Goal: Information Seeking & Learning: Learn about a topic

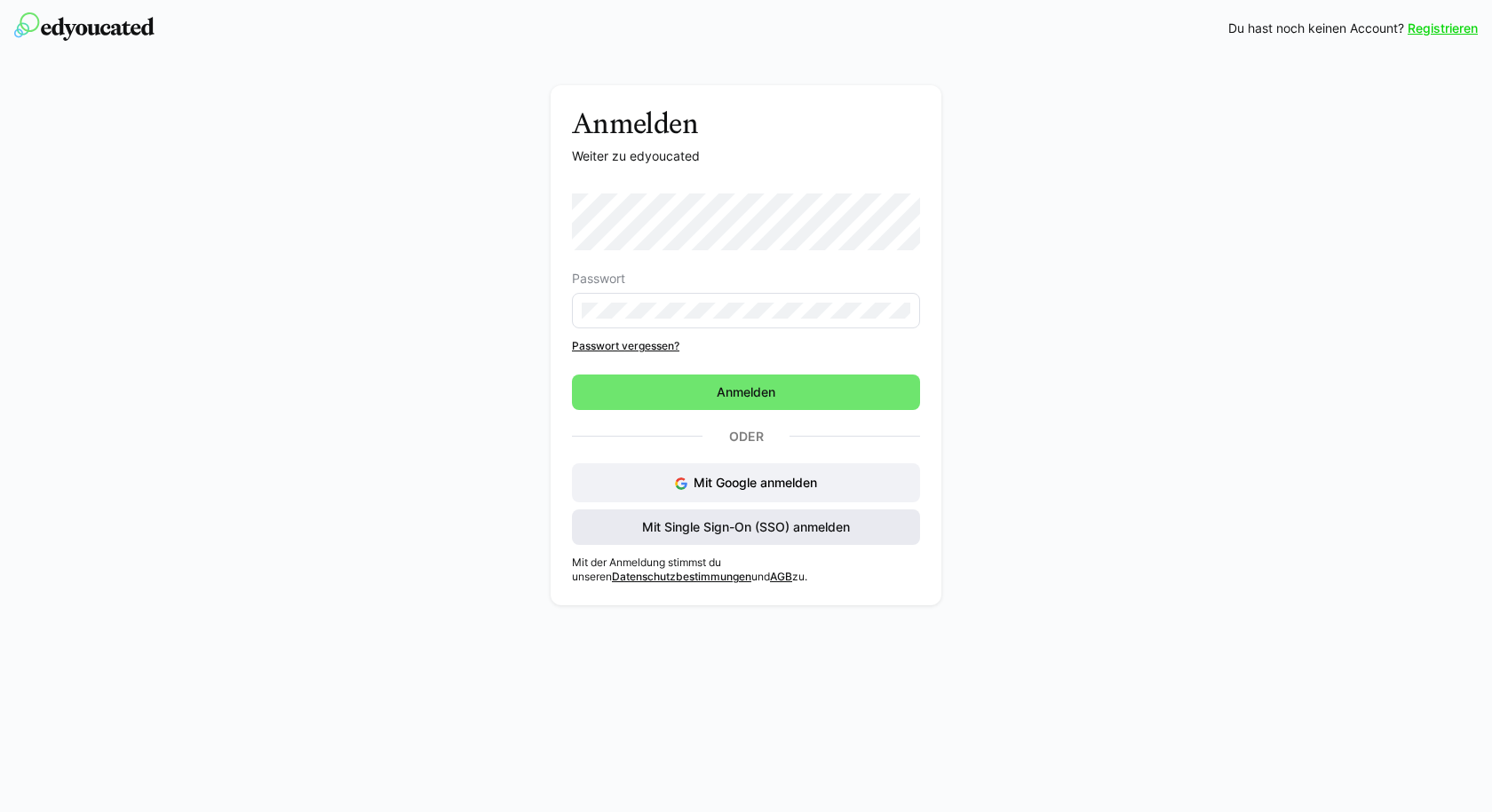
click at [770, 523] on span "Mit Single Sign-On (SSO) anmelden" at bounding box center [746, 528] width 213 height 18
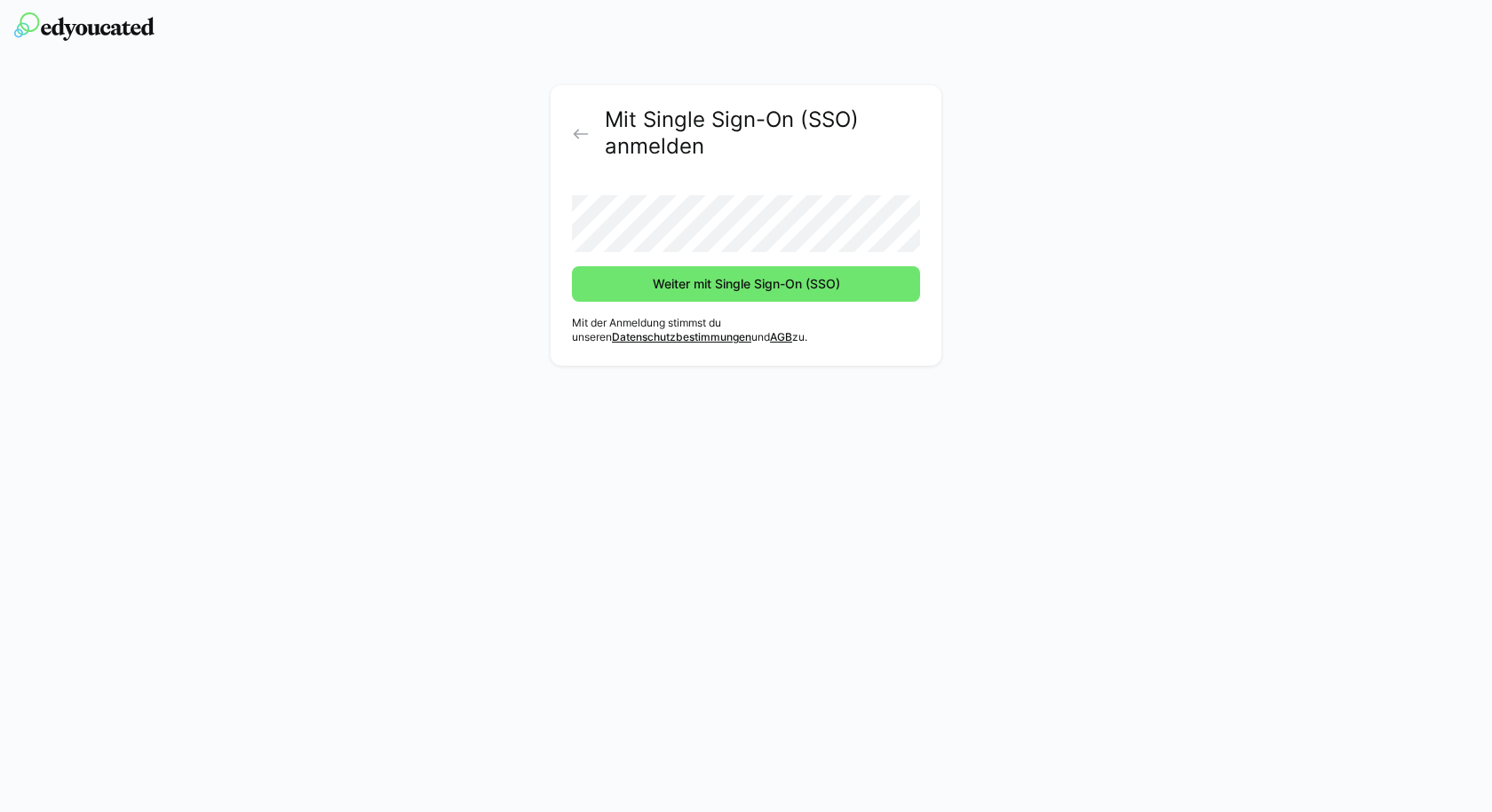
click at [572, 267] on button "Weiter mit Single Sign-On (SSO)" at bounding box center [746, 284] width 348 height 36
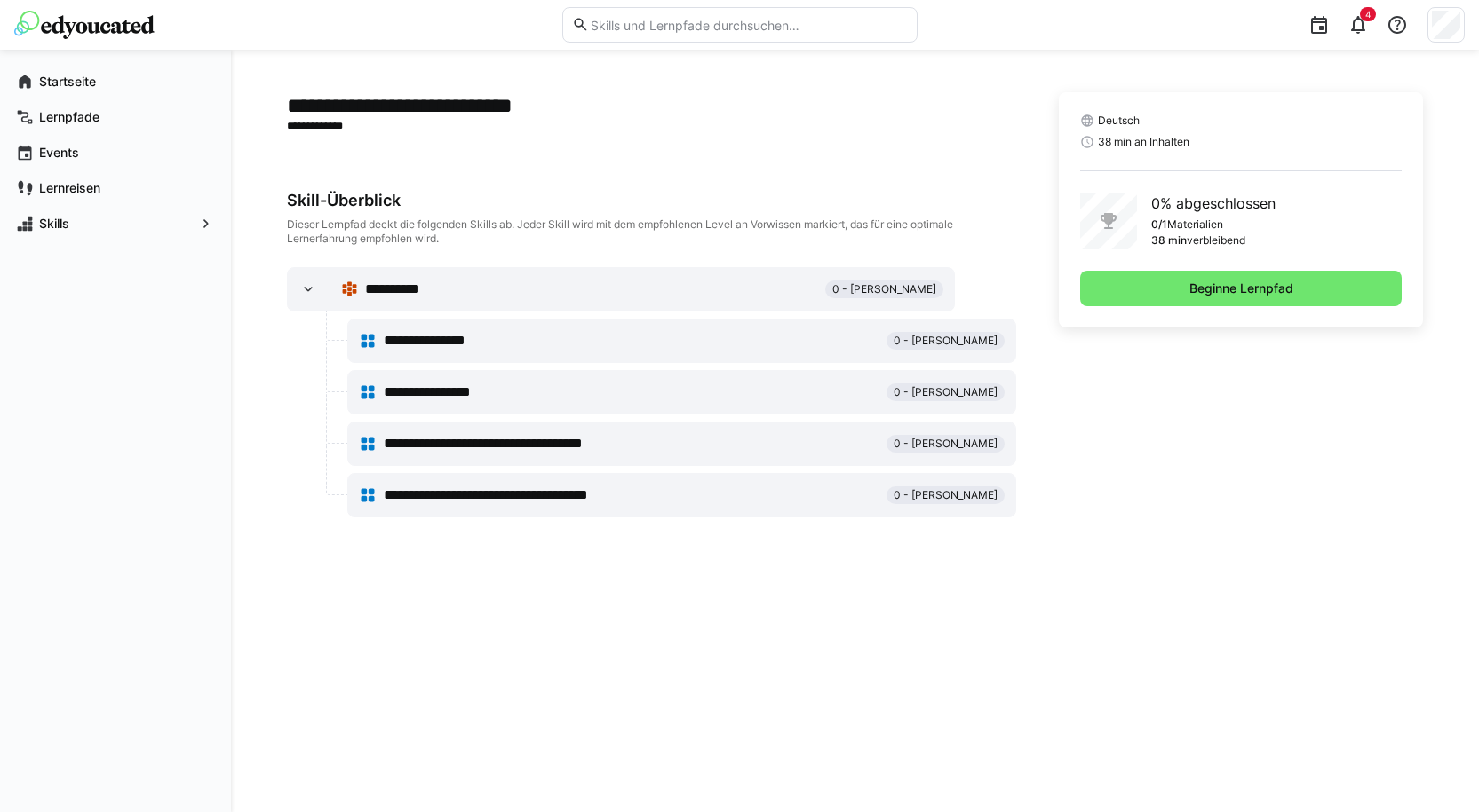
click at [1285, 379] on div "Deutsch 38 min an Inhalten 0% abgeschlossen 0/1 Materialien 38 min verbleibend …" at bounding box center [1241, 304] width 365 height 425
click at [1152, 287] on span "Beginne Lernpfad" at bounding box center [1241, 288] width 322 height 36
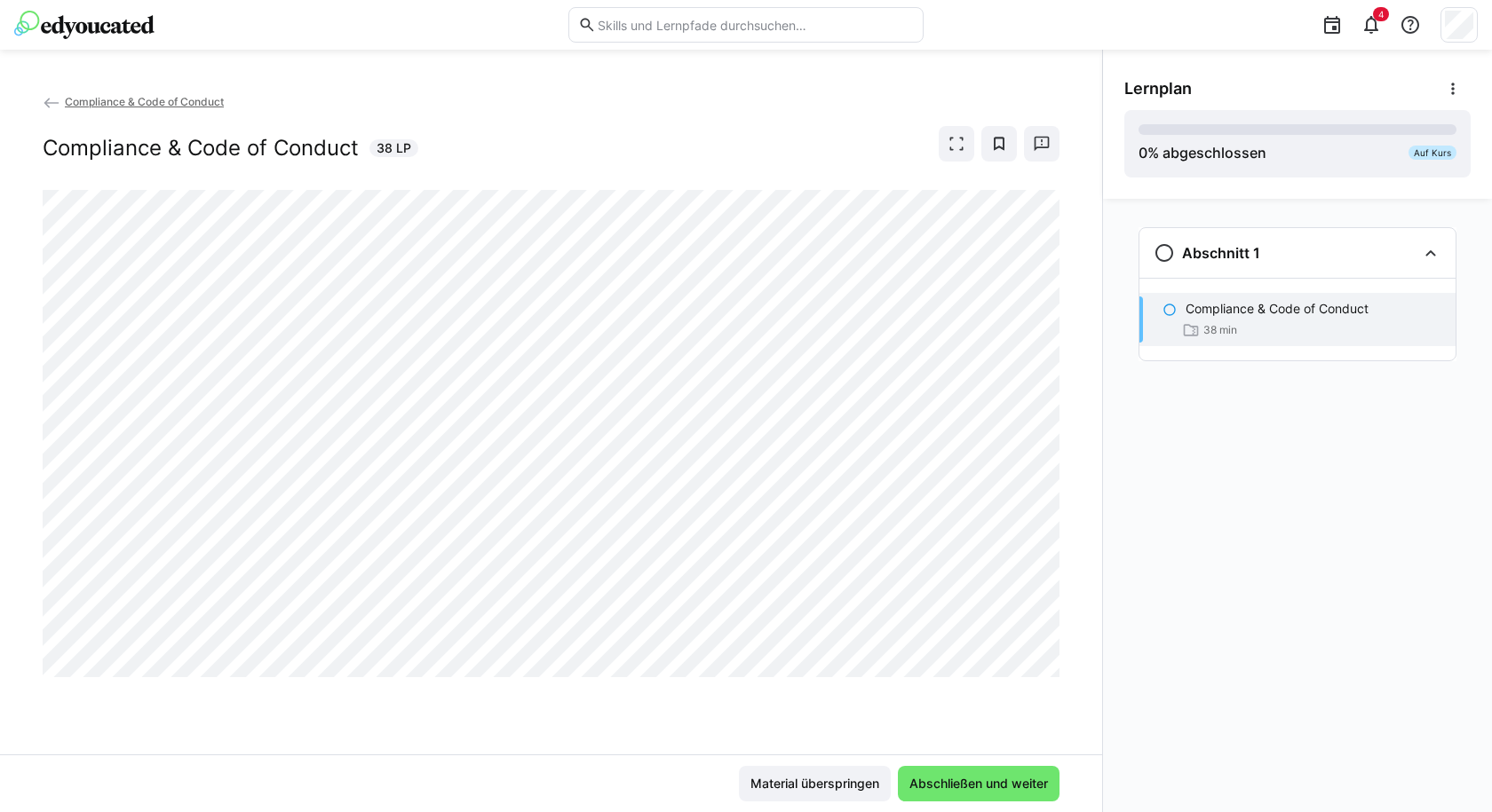
click at [1054, 668] on div at bounding box center [1059, 678] width 43 height 37
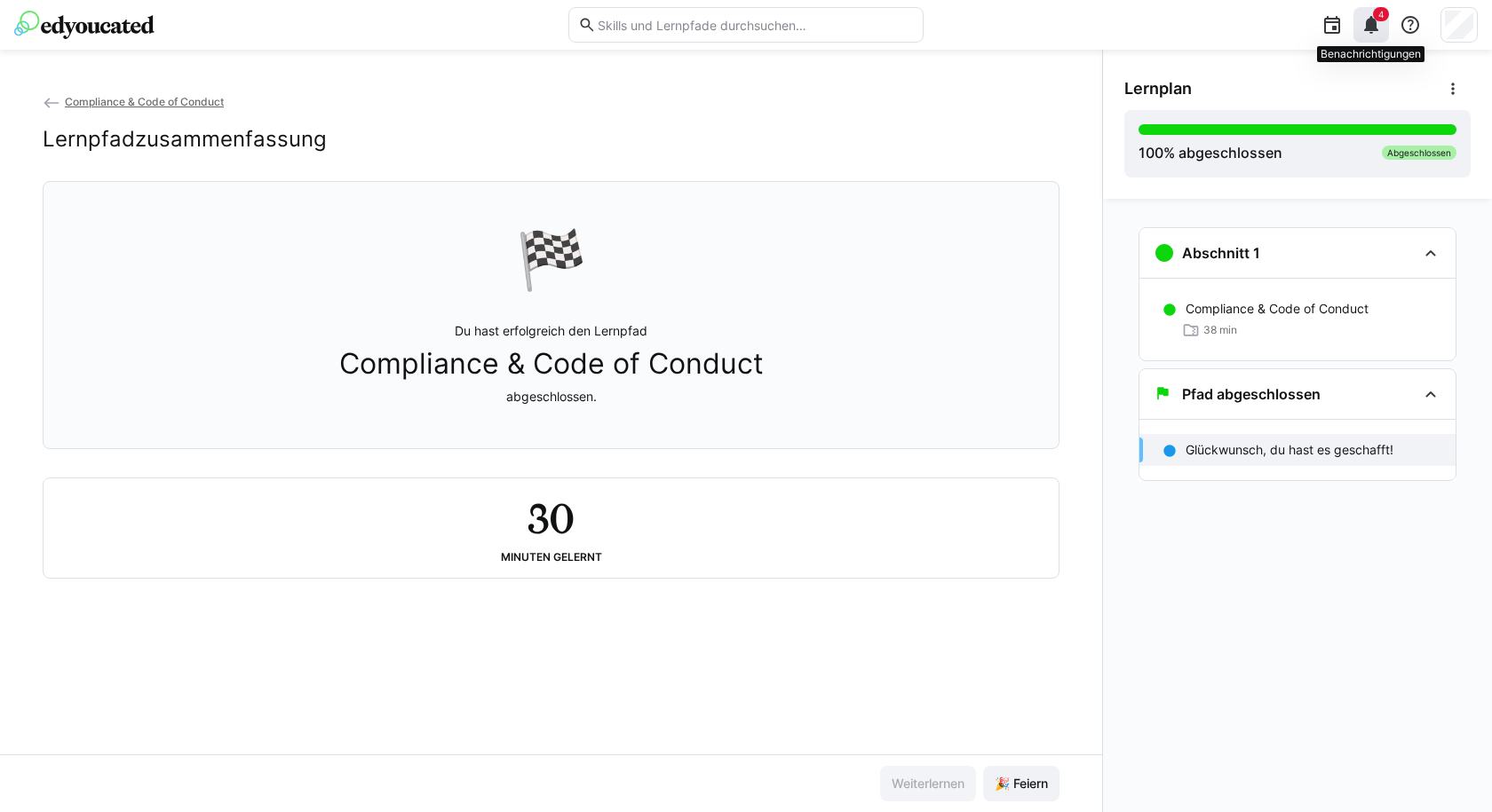
click at [1374, 18] on span "4" at bounding box center [1382, 15] width 16 height 15
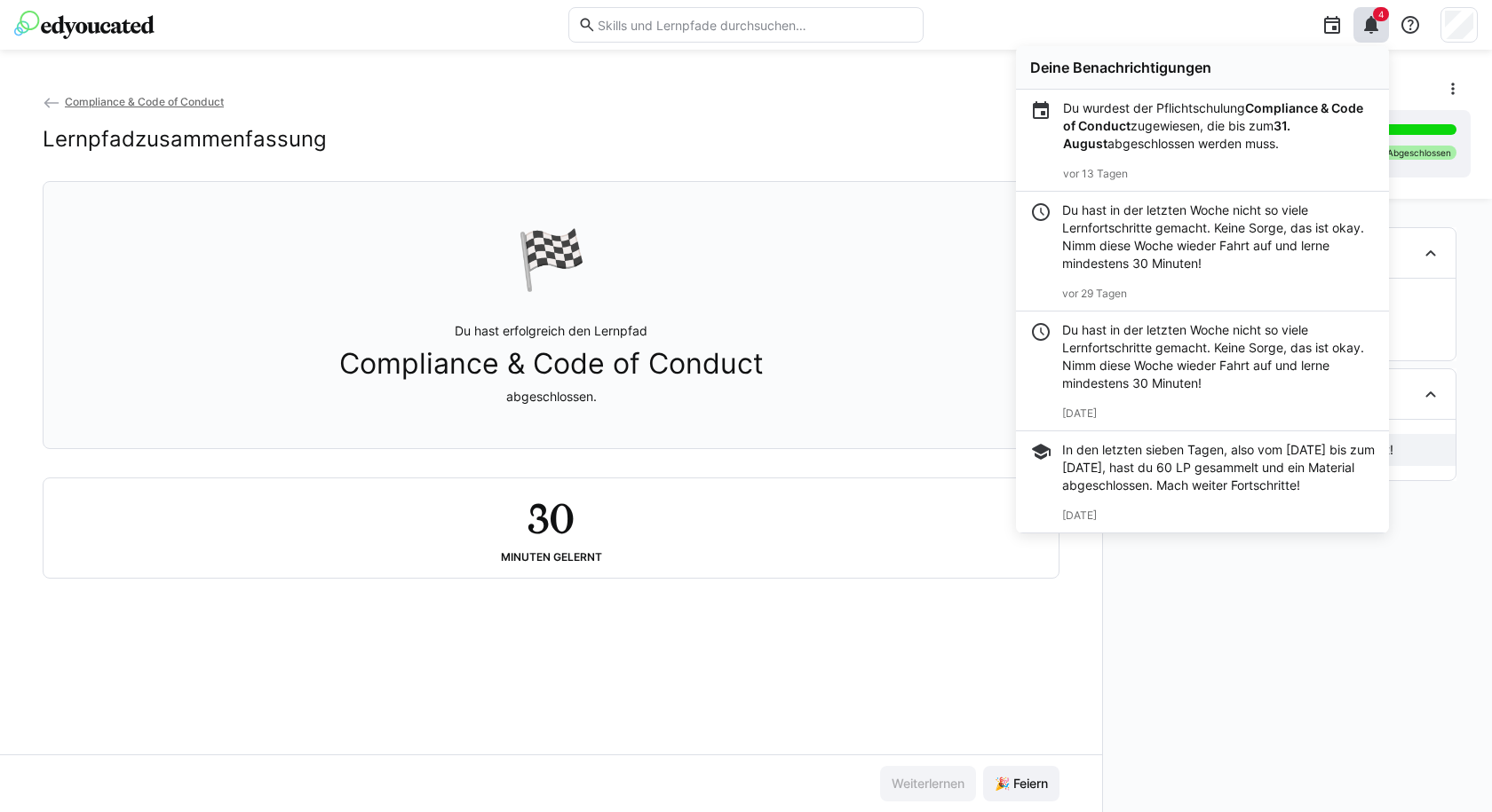
click at [1239, 117] on p "Du wurdest der Pflichtschulung Compliance & Code of Conduct zugewiesen, die bis…" at bounding box center [1219, 126] width 312 height 54
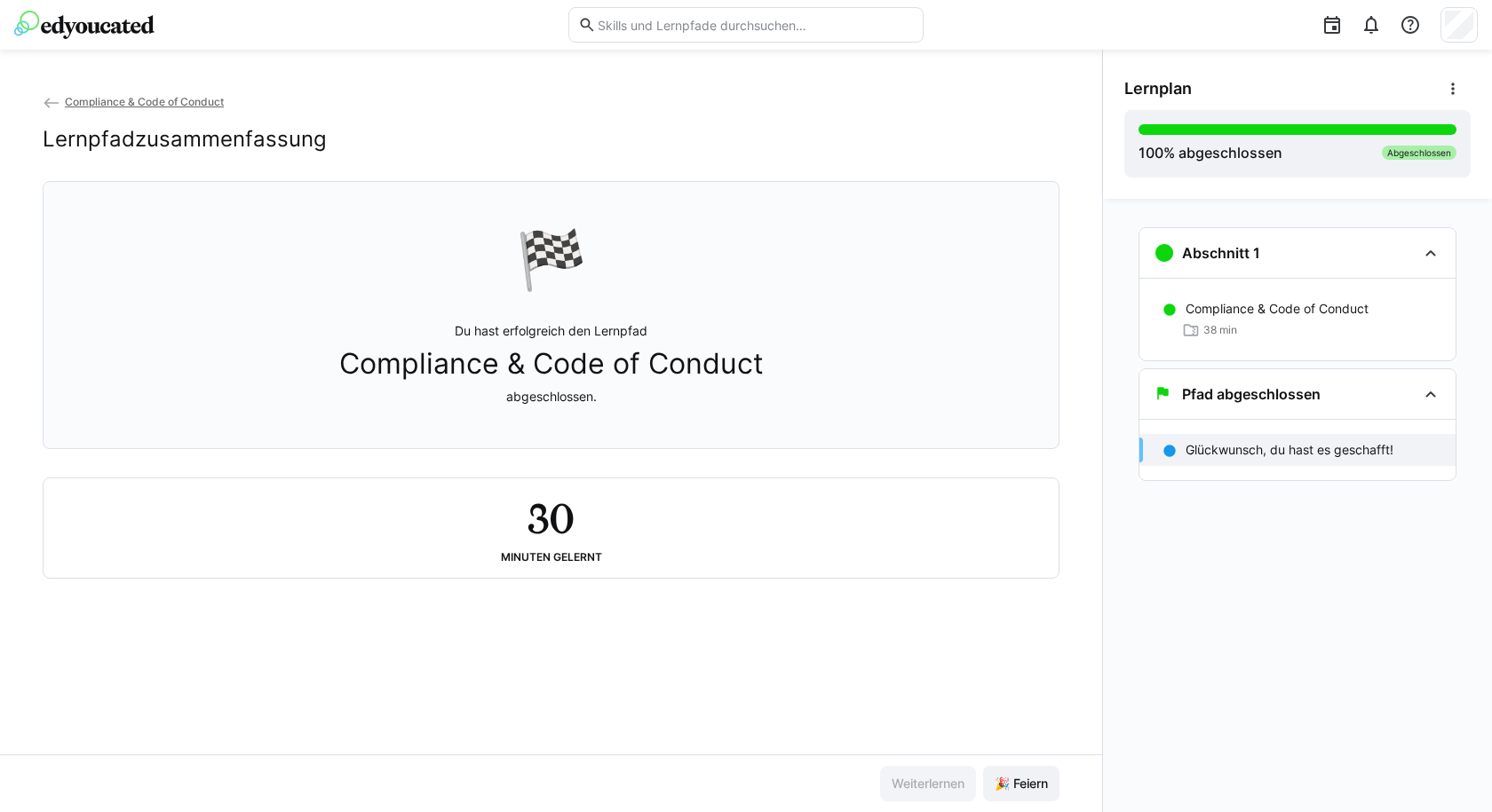
click at [76, 24] on img at bounding box center [85, 25] width 140 height 28
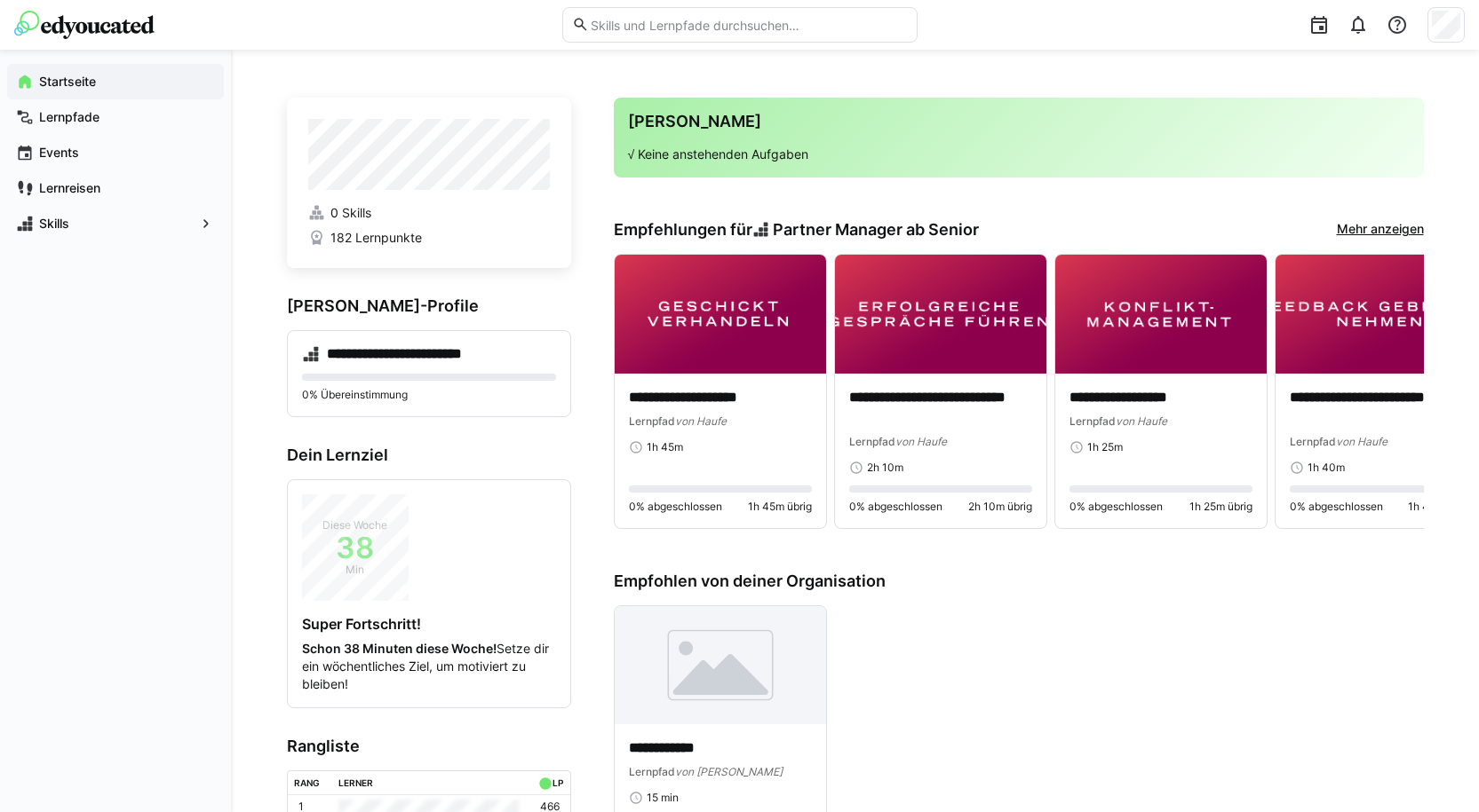
click at [1369, 217] on app-home-right "**********" at bounding box center [1018, 665] width 810 height 1136
click at [1368, 221] on link "Mehr anzeigen" at bounding box center [1381, 229] width 87 height 19
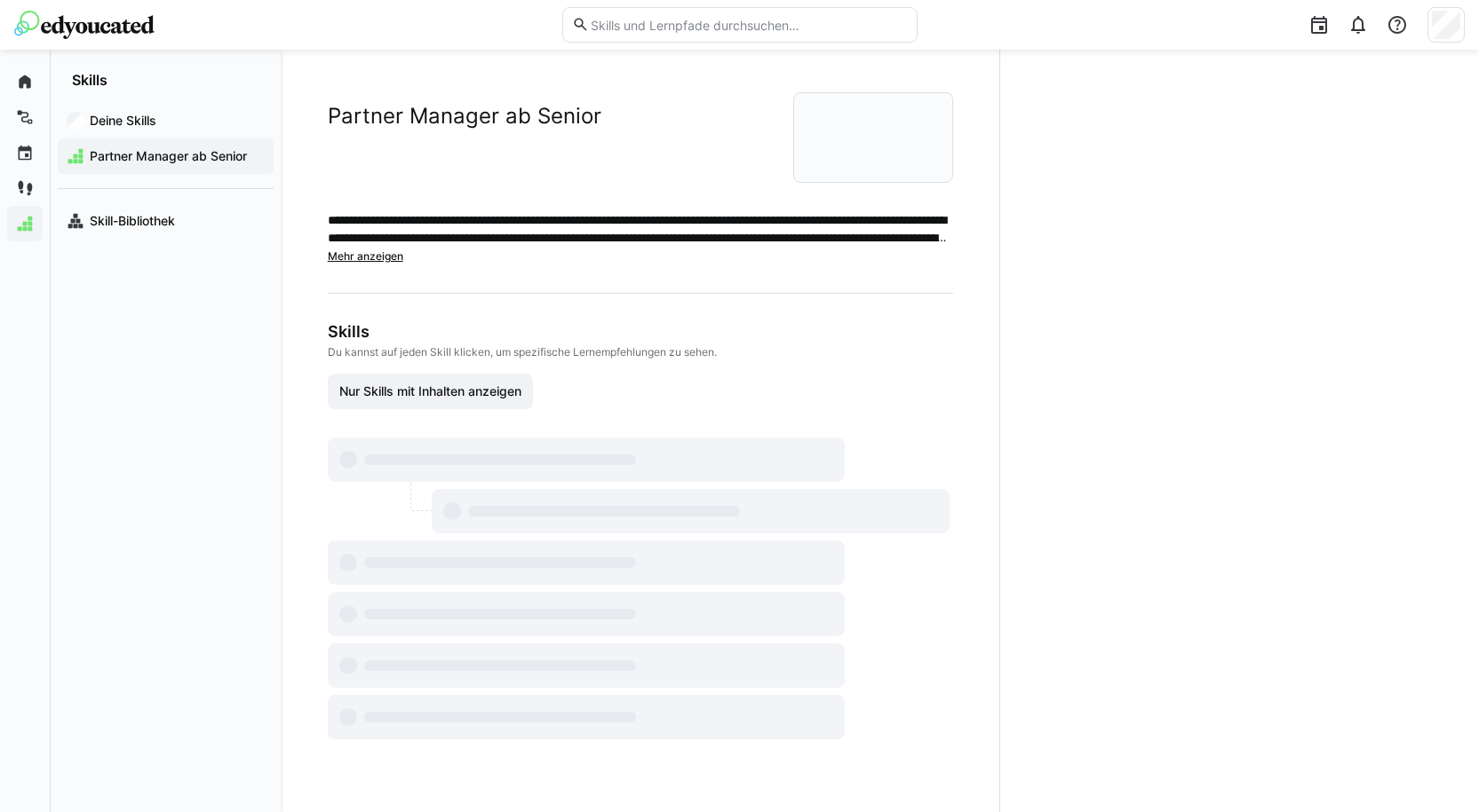
click at [1366, 226] on div at bounding box center [1239, 431] width 480 height 763
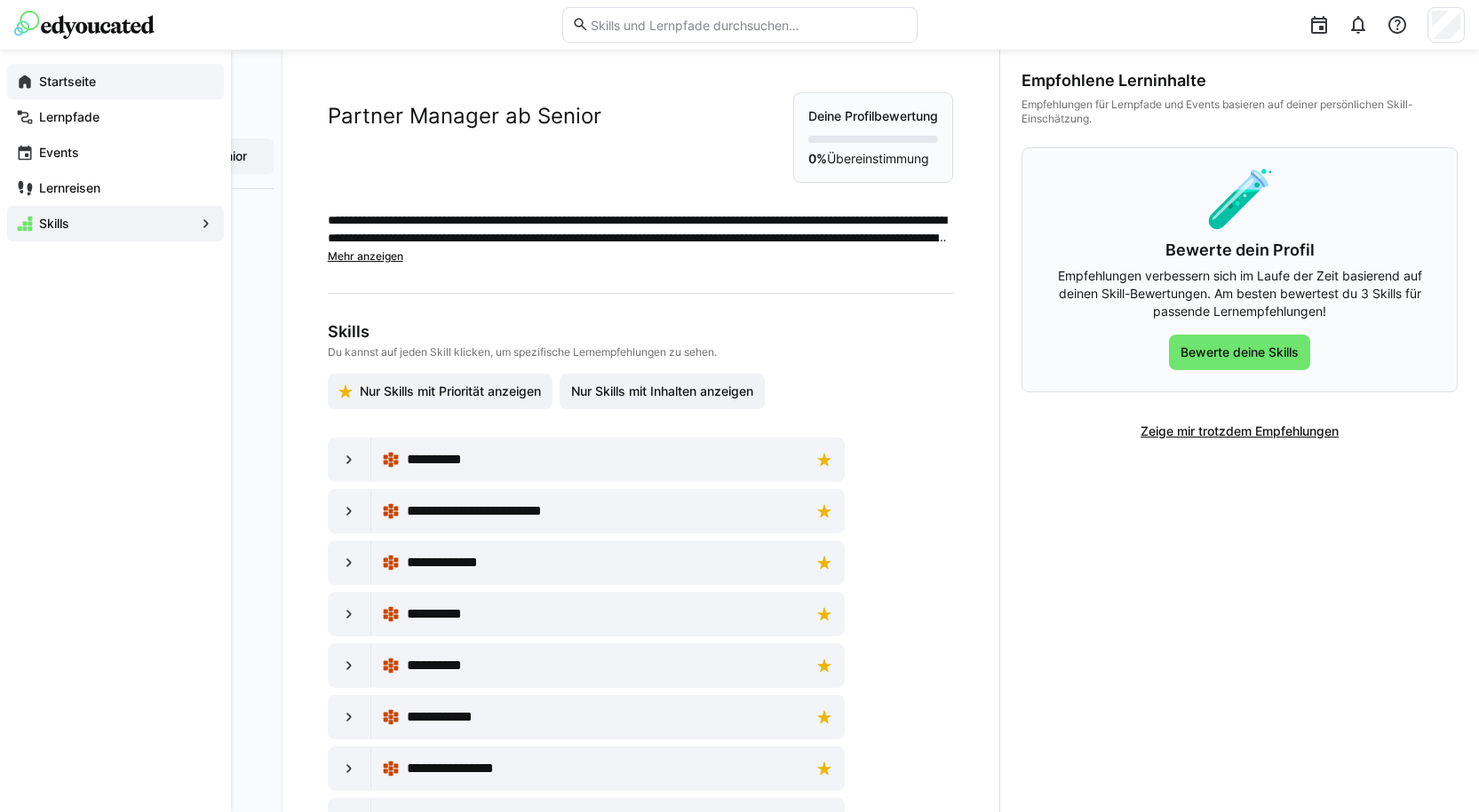
click at [33, 77] on eds-icon at bounding box center [26, 82] width 18 height 18
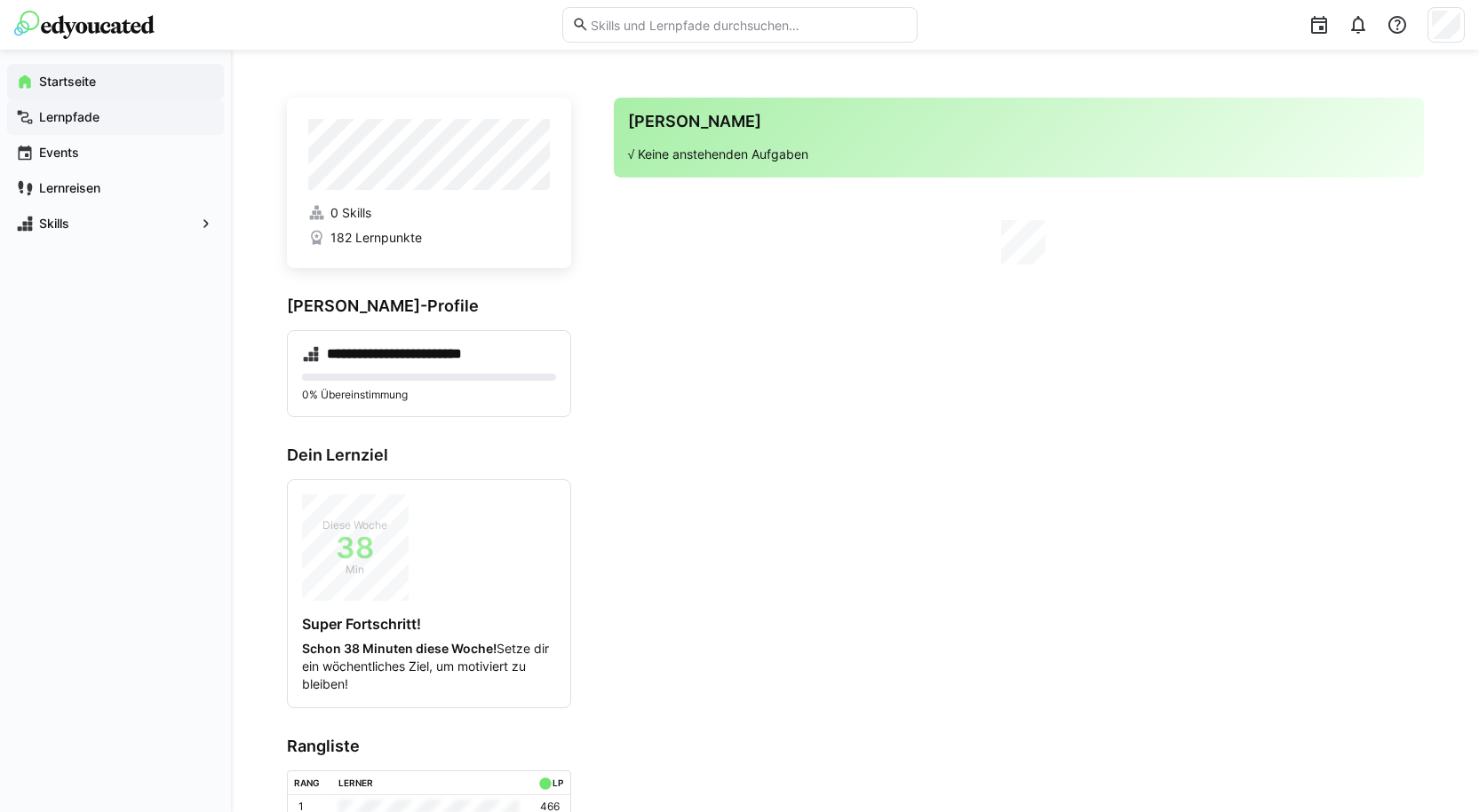
click at [0, 0] on app-navigation-label "Lernpfade" at bounding box center [0, 0] width 0 height 0
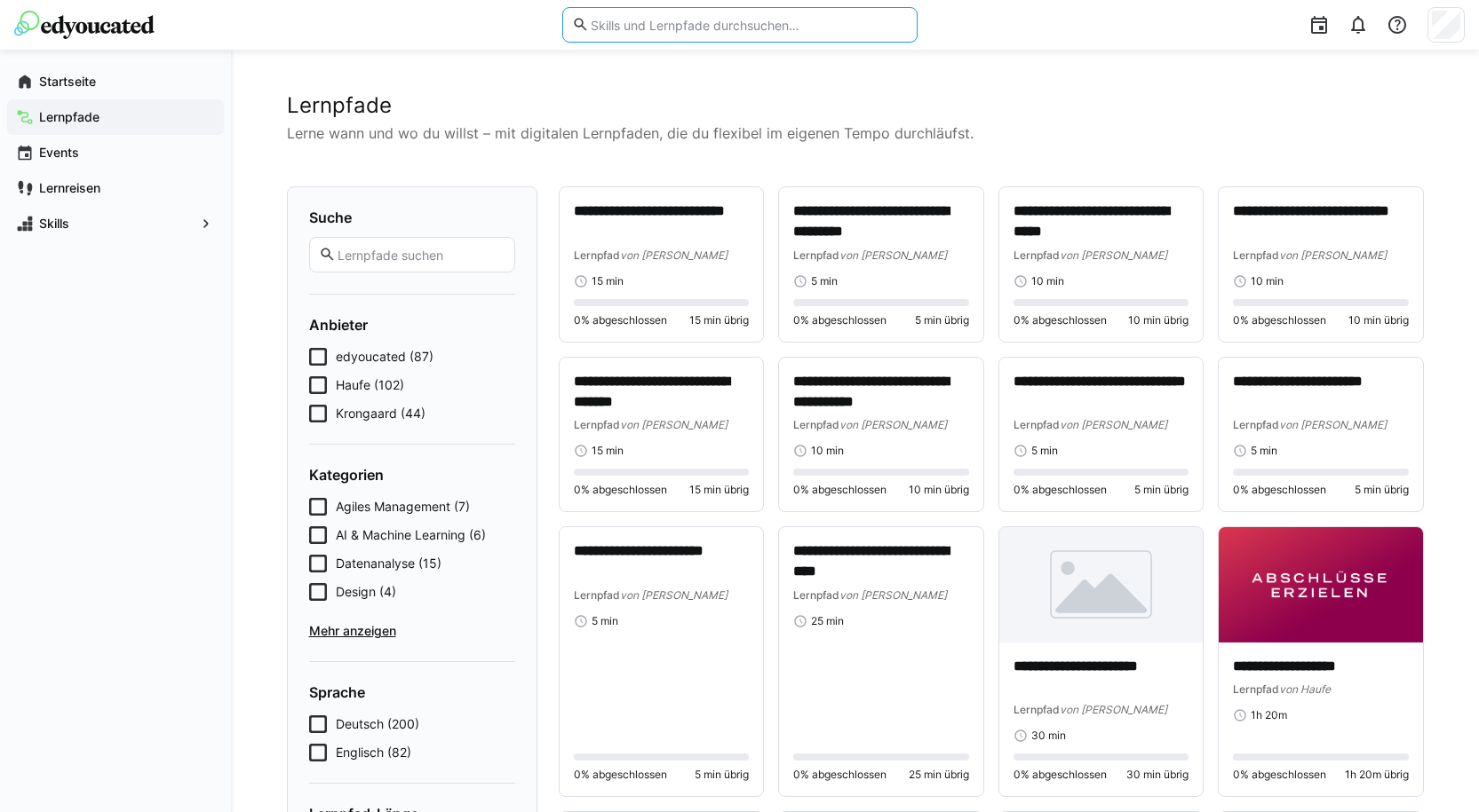
click at [651, 21] on input "text" at bounding box center [748, 25] width 318 height 16
type input "projektmanagement"
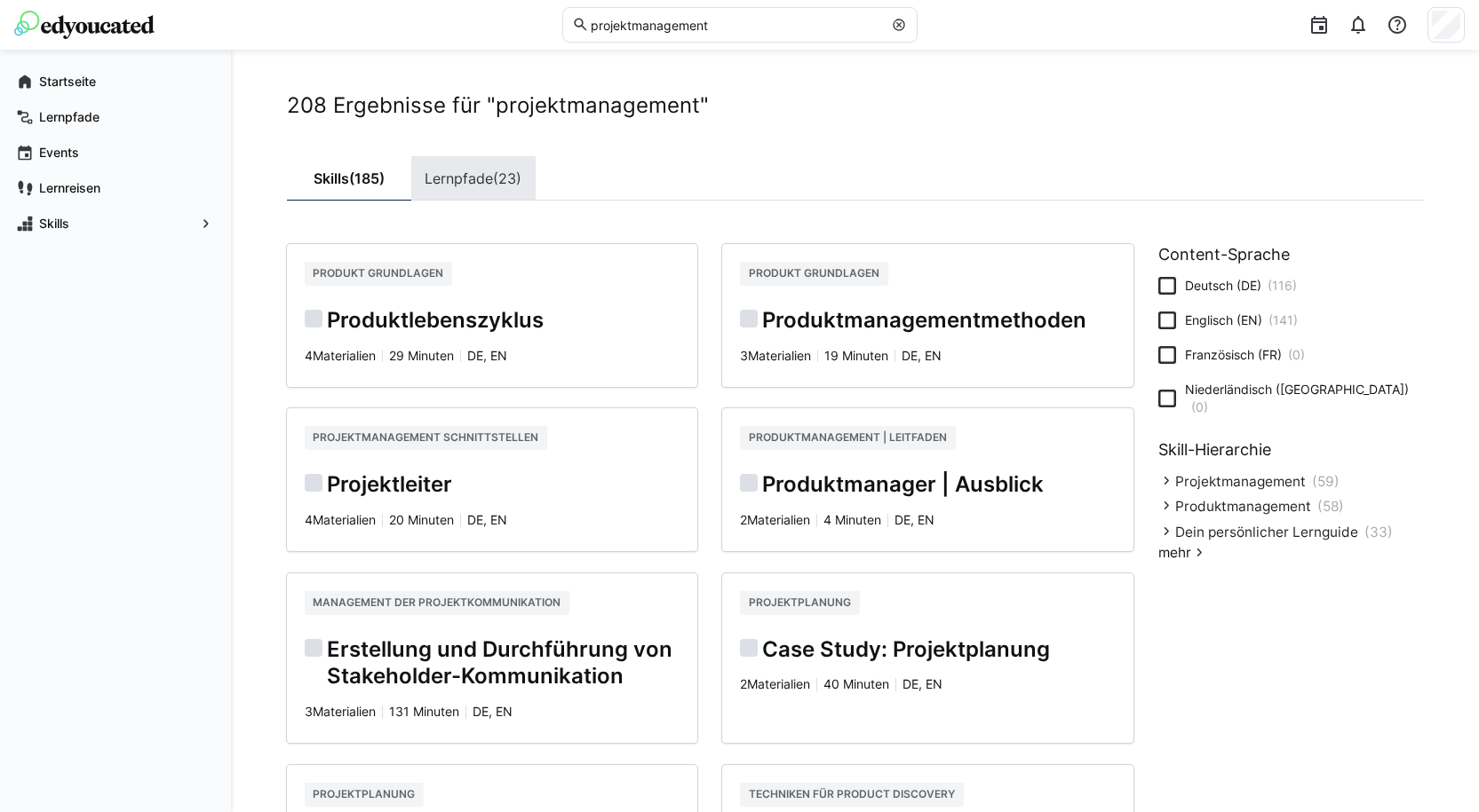
click at [500, 184] on span "(23)" at bounding box center [506, 178] width 28 height 15
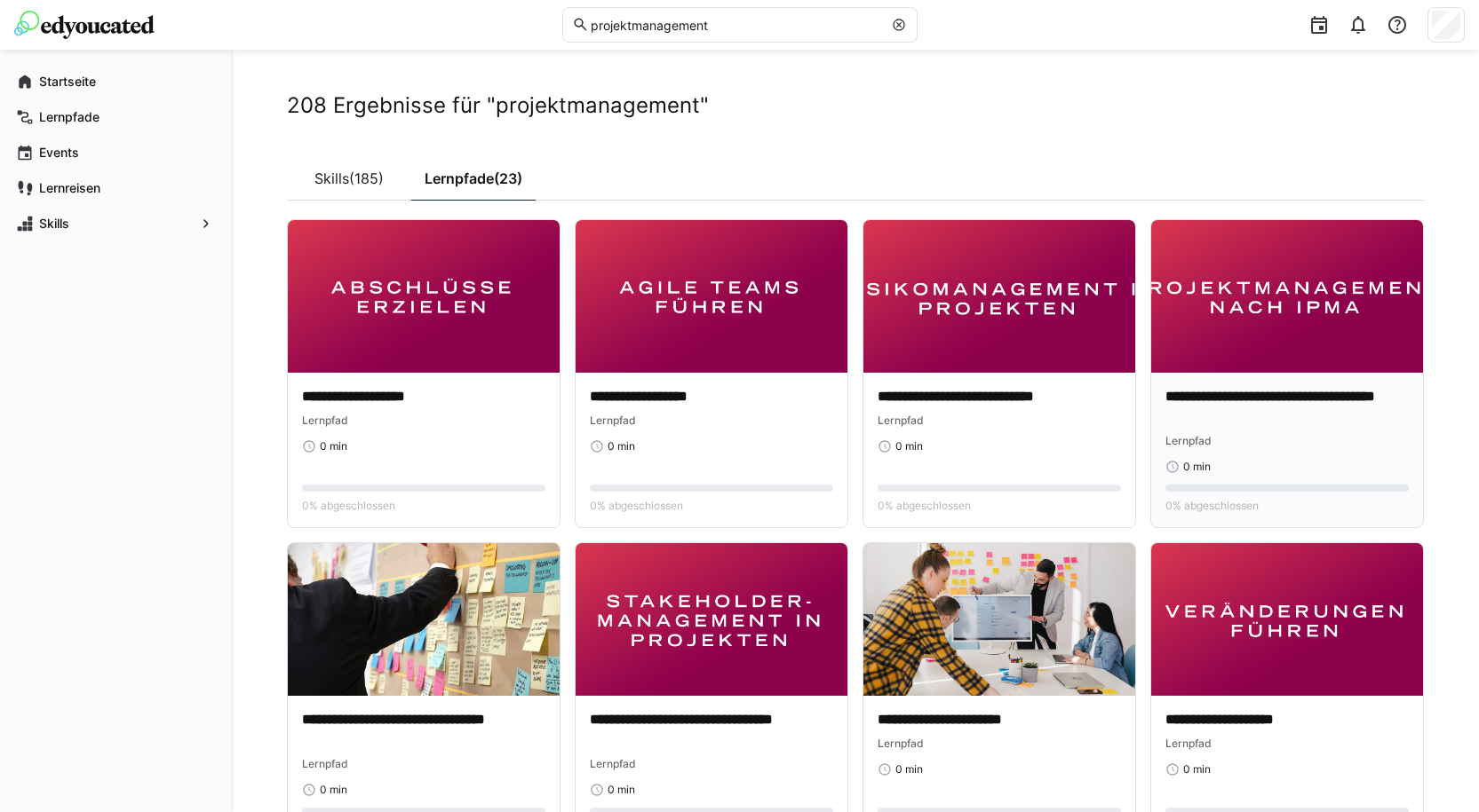
click at [1278, 319] on img at bounding box center [1287, 297] width 271 height 153
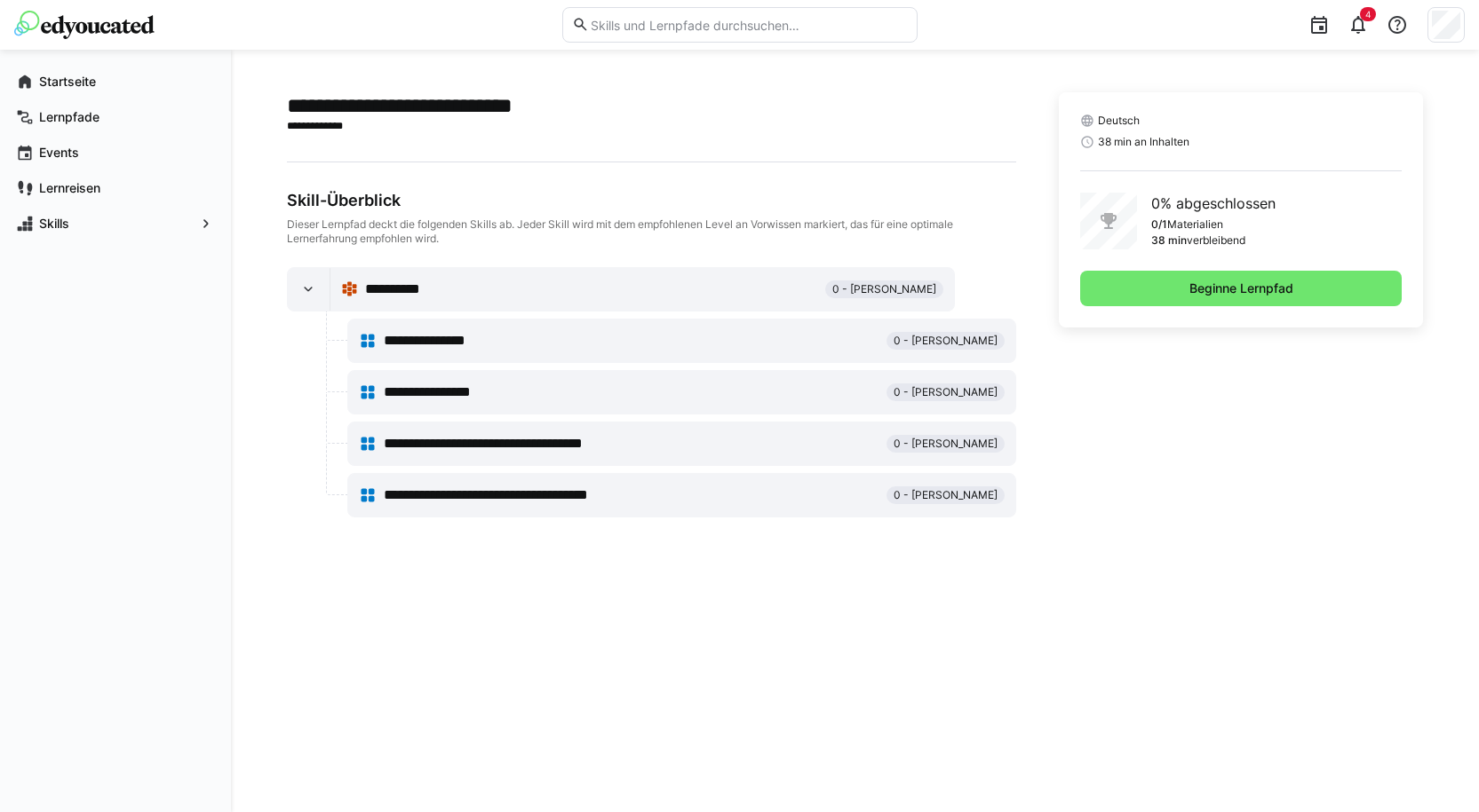
click at [98, 30] on img at bounding box center [85, 25] width 140 height 28
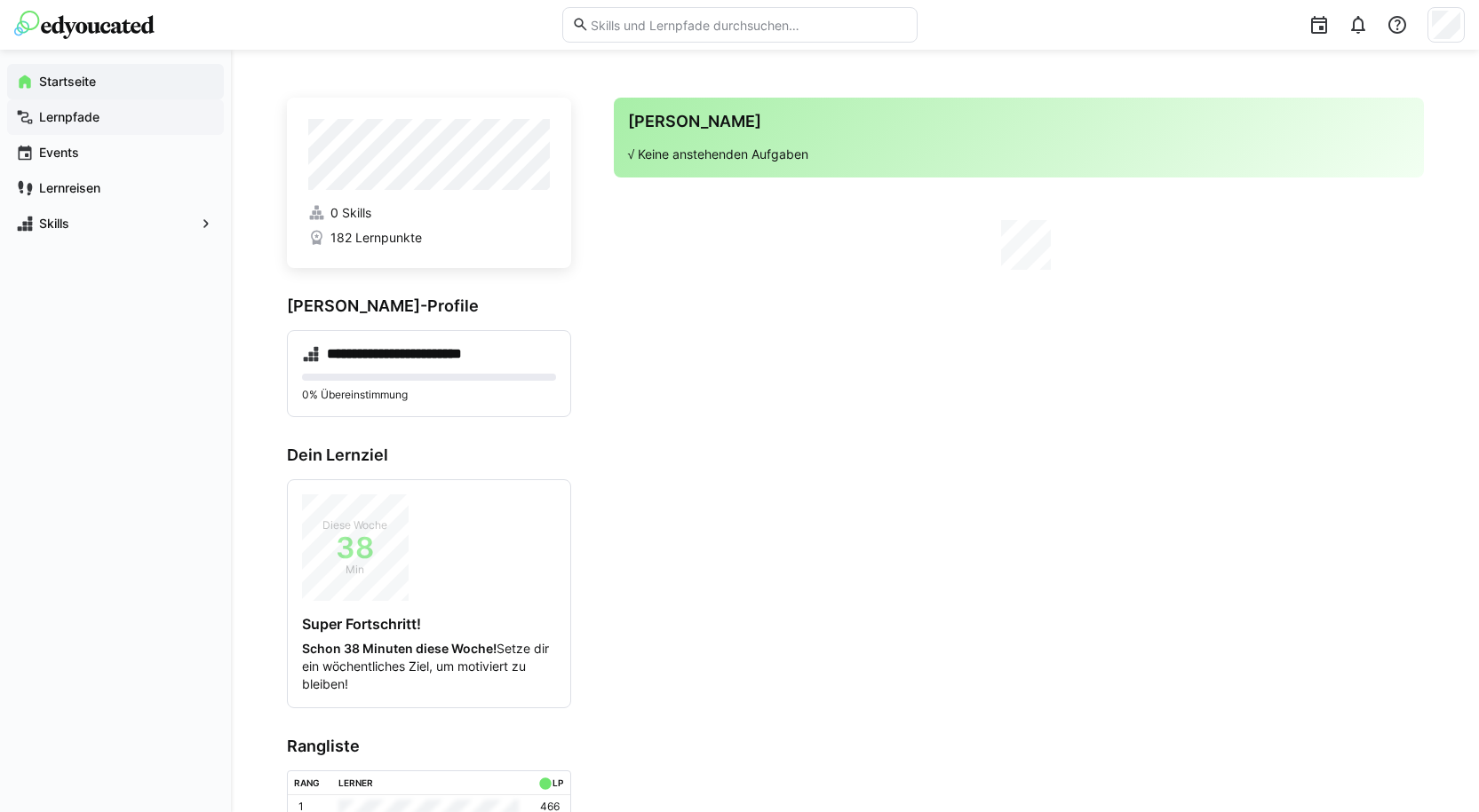
click at [140, 118] on span "Lernpfade" at bounding box center [126, 117] width 178 height 18
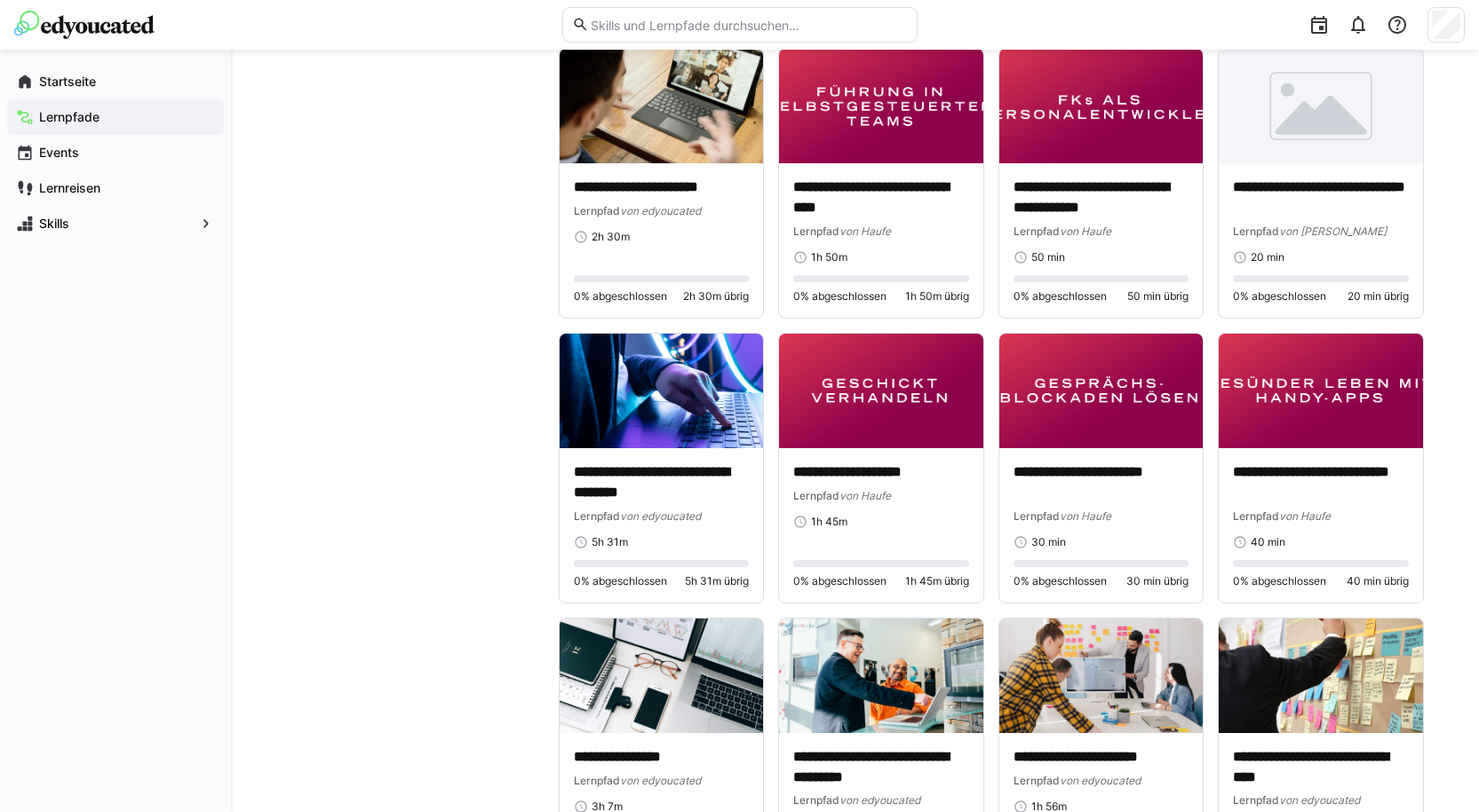
scroll to position [6274, 0]
